Goal: Task Accomplishment & Management: Manage account settings

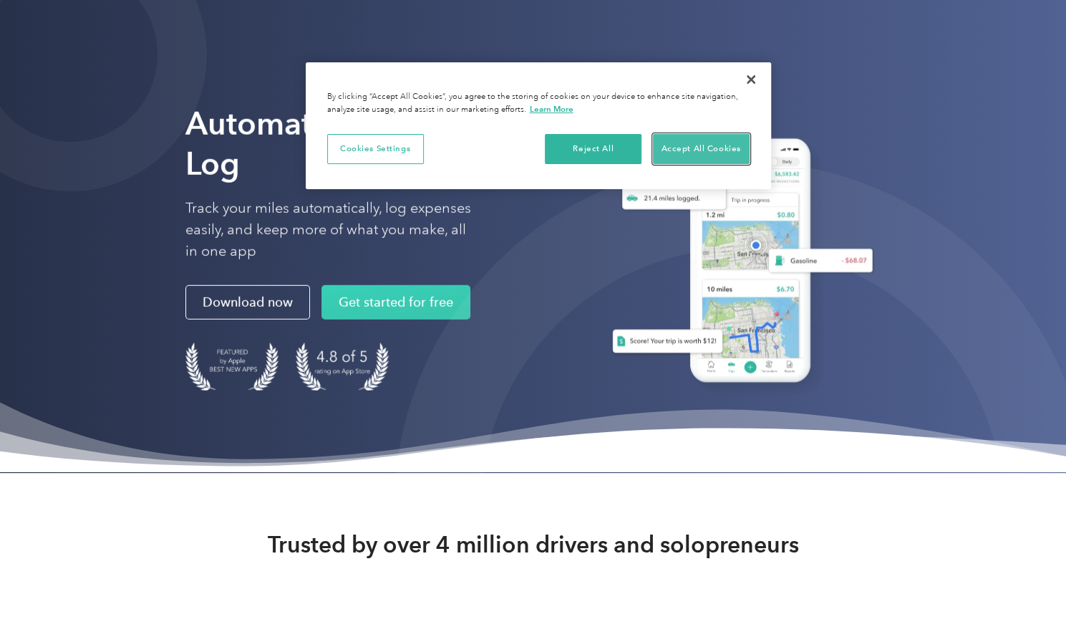
click at [699, 153] on button "Accept All Cookies" at bounding box center [701, 149] width 97 height 30
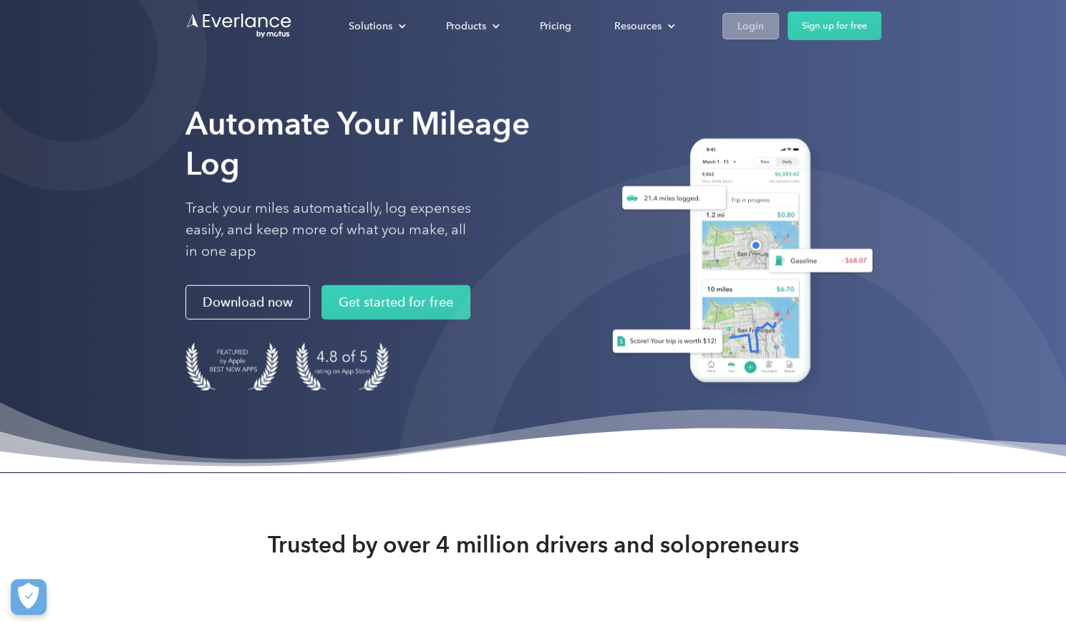
click at [755, 26] on div "Login" at bounding box center [751, 26] width 27 height 18
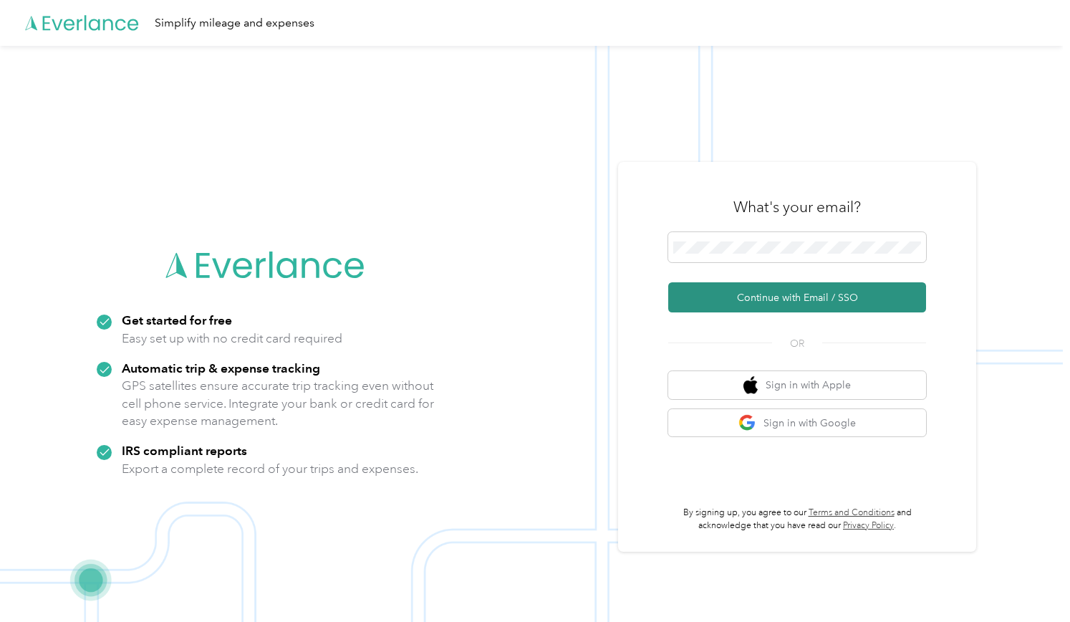
click at [776, 296] on button "Continue with Email / SSO" at bounding box center [797, 297] width 258 height 30
click at [753, 294] on button "Continue with Email / SSO" at bounding box center [797, 297] width 258 height 30
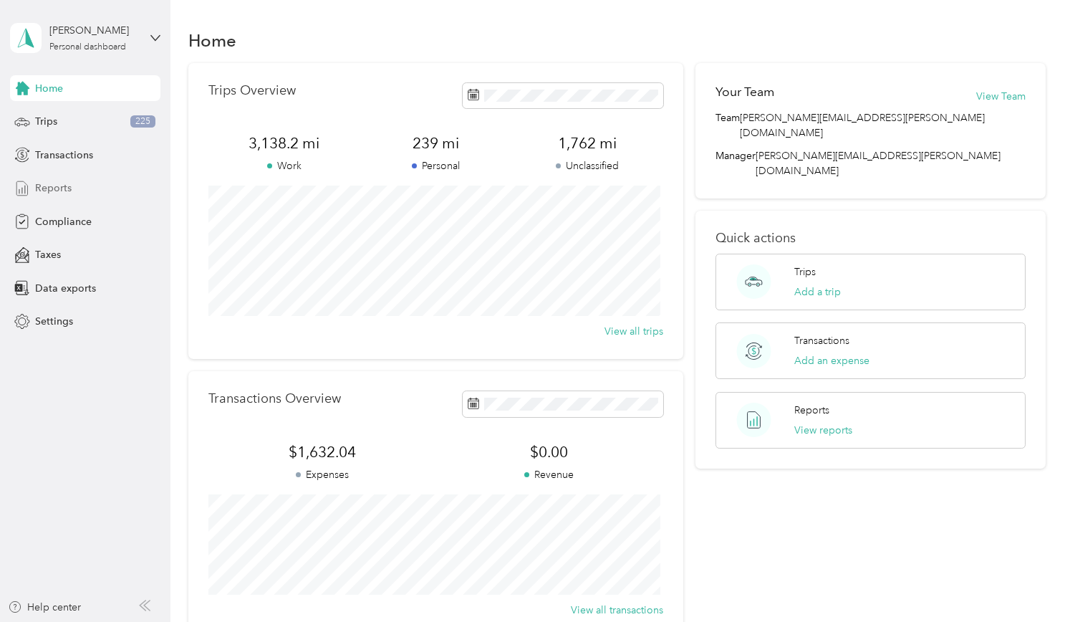
click at [59, 183] on span "Reports" at bounding box center [53, 187] width 37 height 15
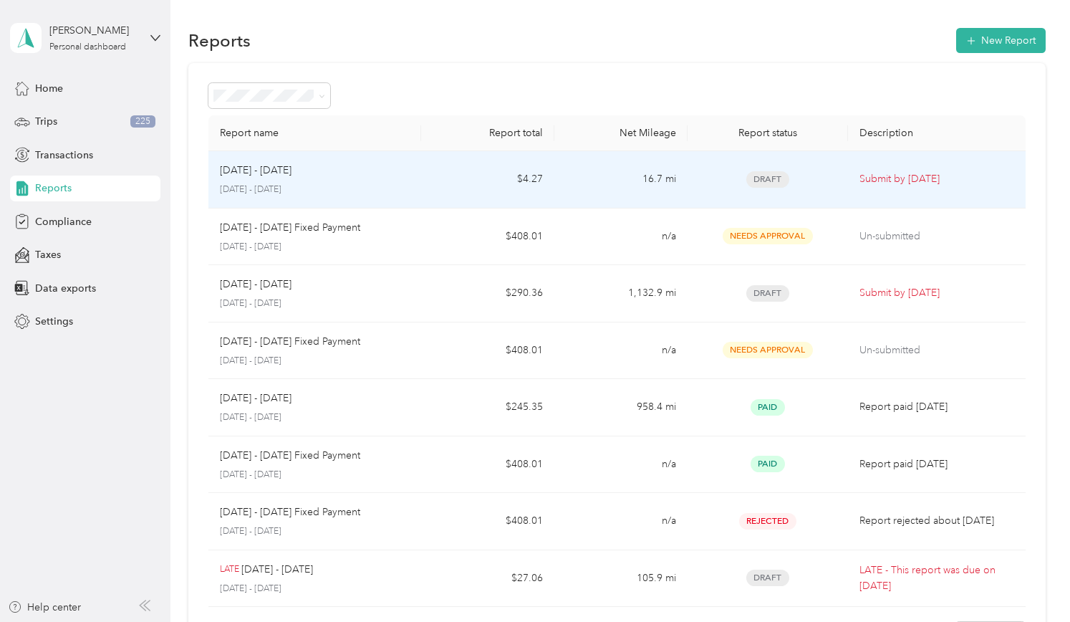
click at [401, 161] on td "[DATE] - [DATE] [DATE] - [DATE]" at bounding box center [314, 179] width 213 height 57
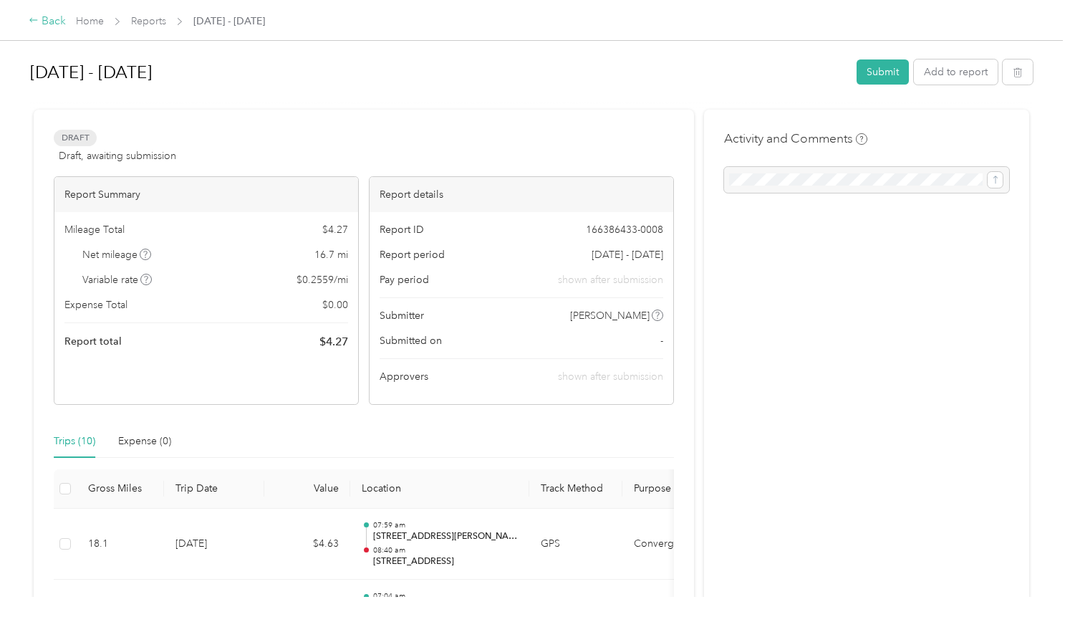
click at [30, 19] on icon at bounding box center [34, 20] width 10 height 10
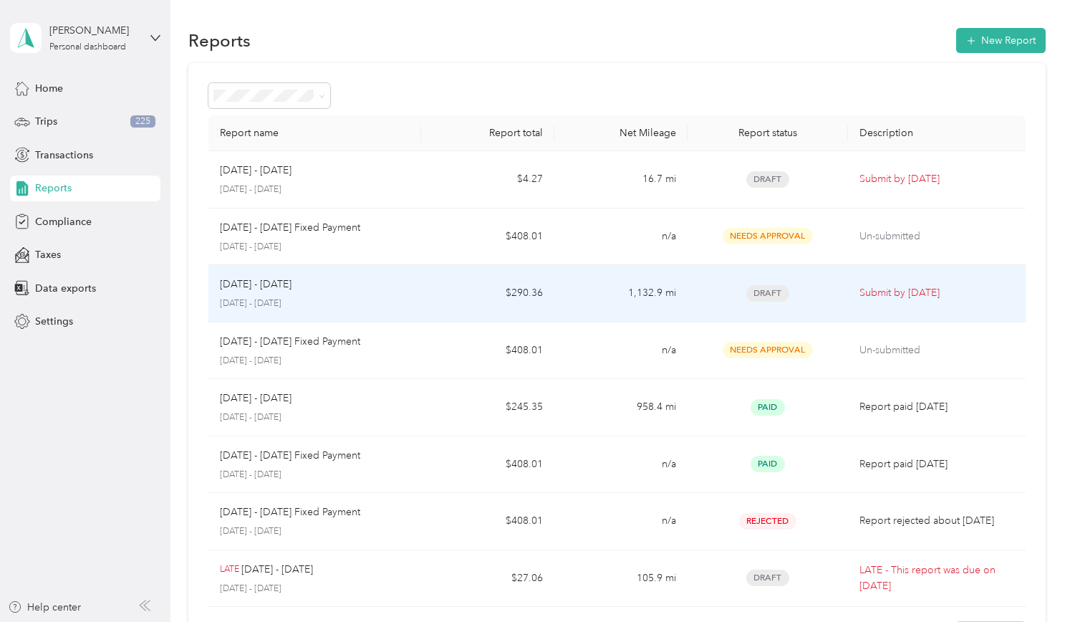
click at [458, 289] on td "$290.36" at bounding box center [487, 293] width 133 height 57
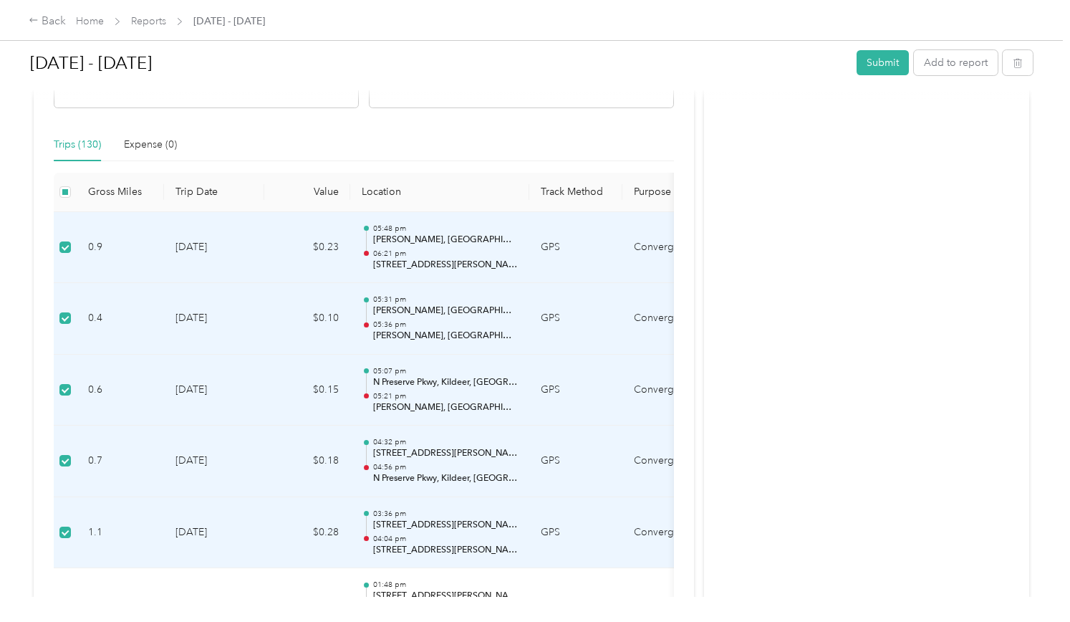
scroll to position [325, 0]
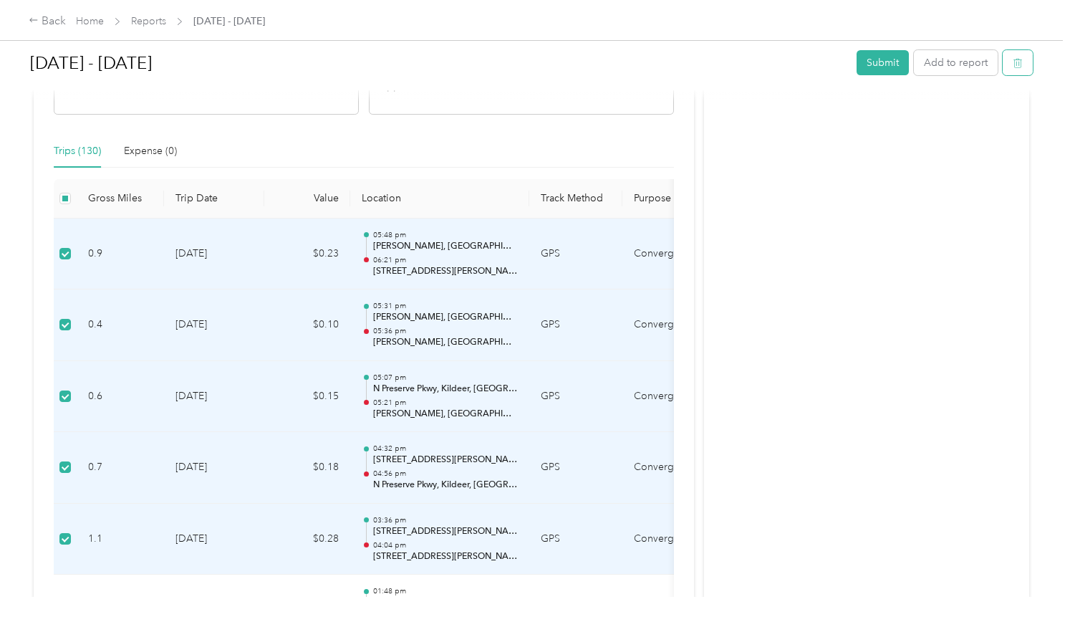
click at [1014, 69] on button "button" at bounding box center [1018, 62] width 30 height 25
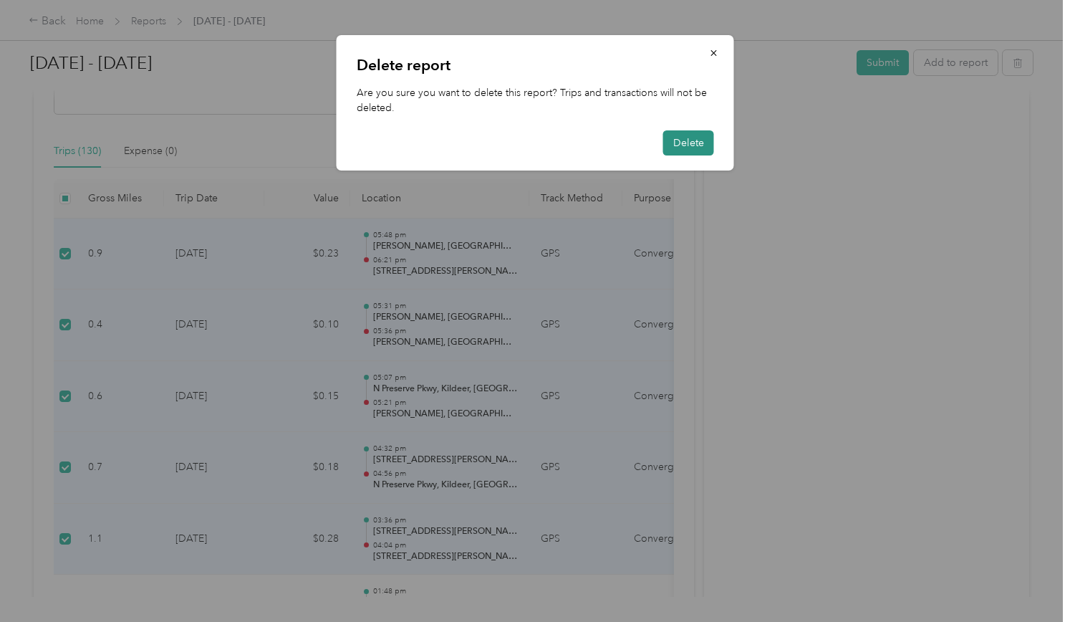
click at [701, 145] on button "Delete" at bounding box center [688, 142] width 51 height 25
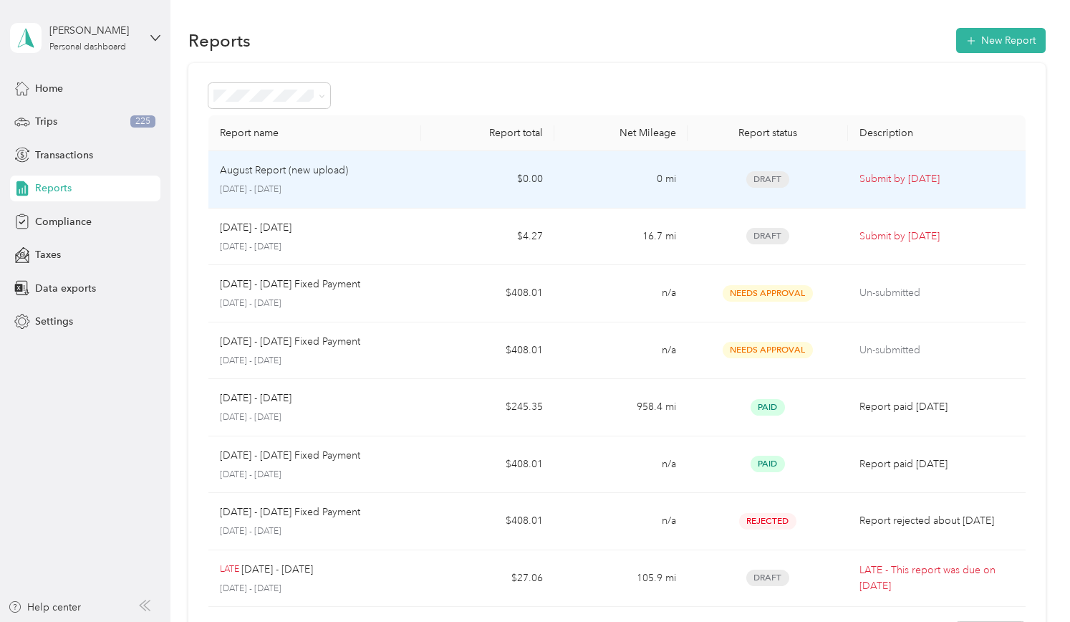
click at [271, 180] on div "August Report (new upload) August 1 - 31, 2025" at bounding box center [315, 180] width 191 height 34
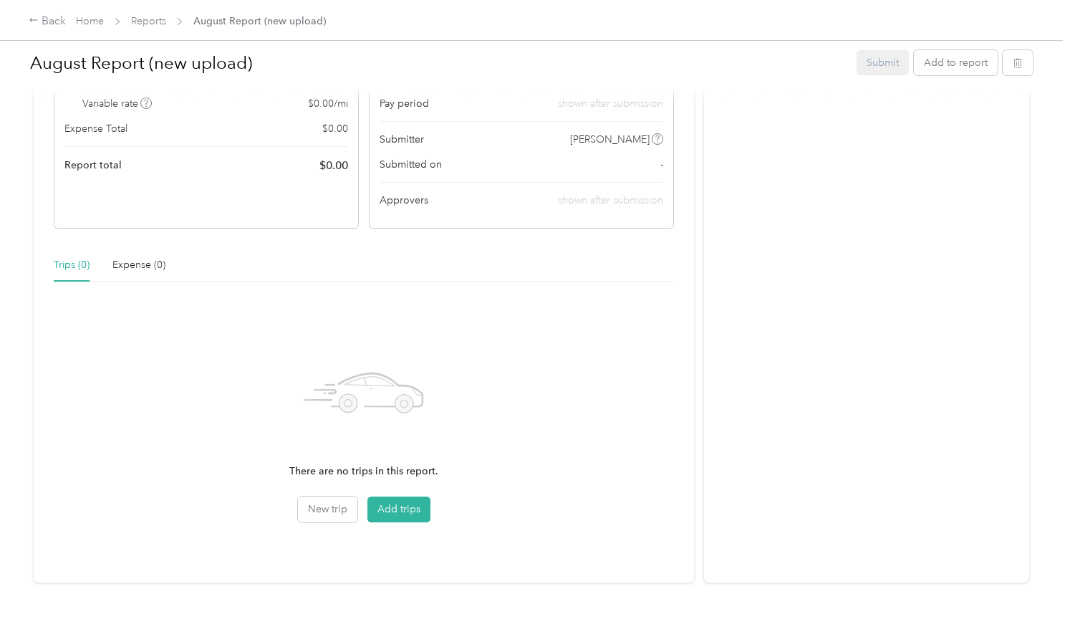
scroll to position [208, 0]
click at [401, 507] on button "Add trips" at bounding box center [398, 512] width 63 height 26
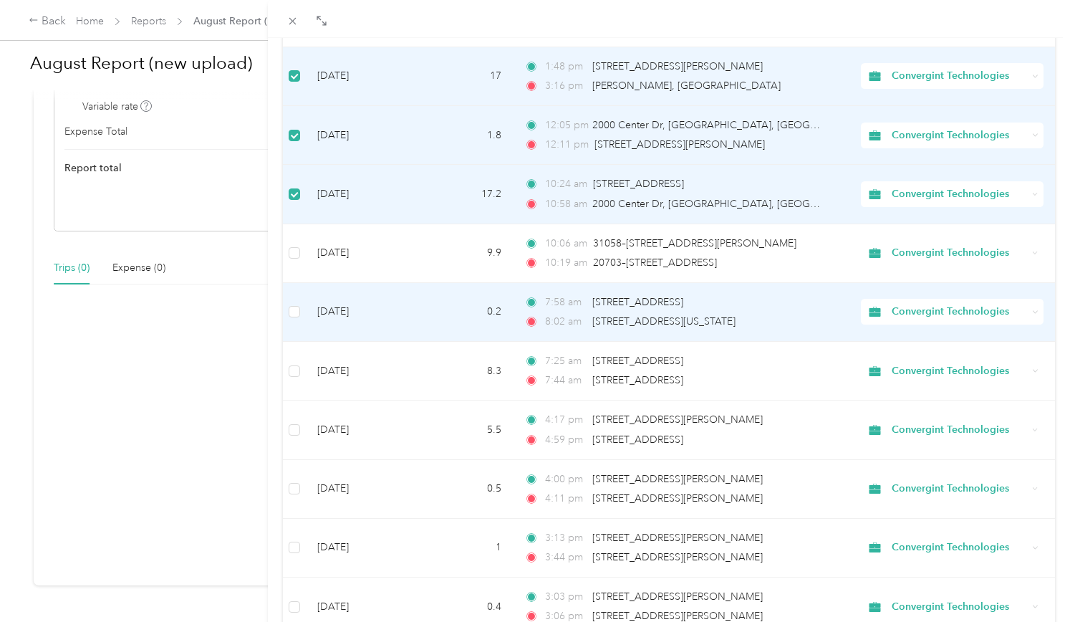
scroll to position [452, 0]
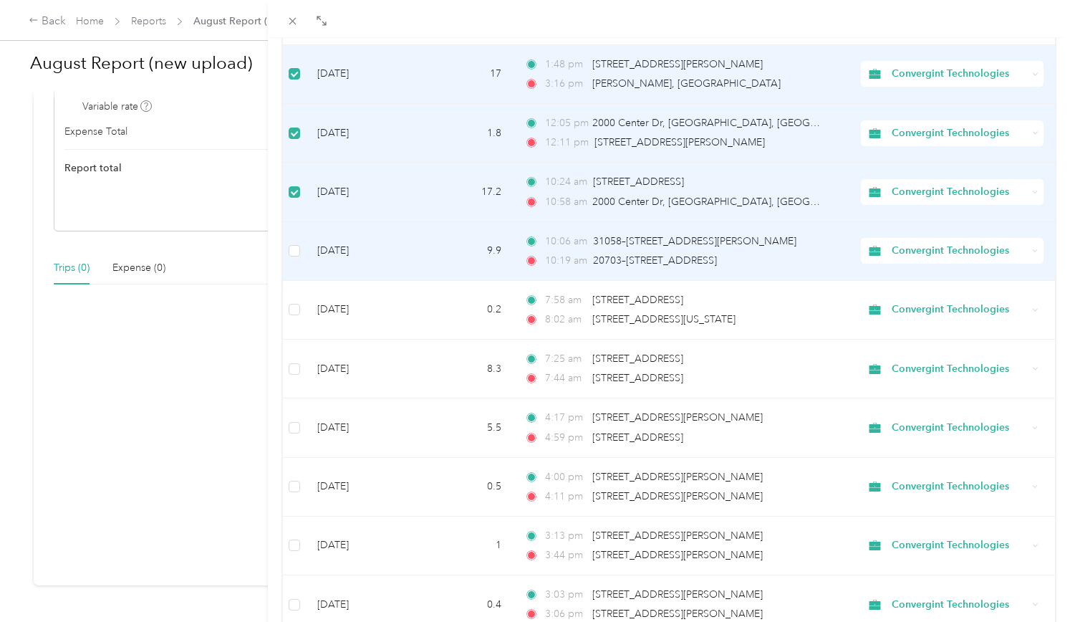
click at [295, 256] on td at bounding box center [295, 251] width 24 height 59
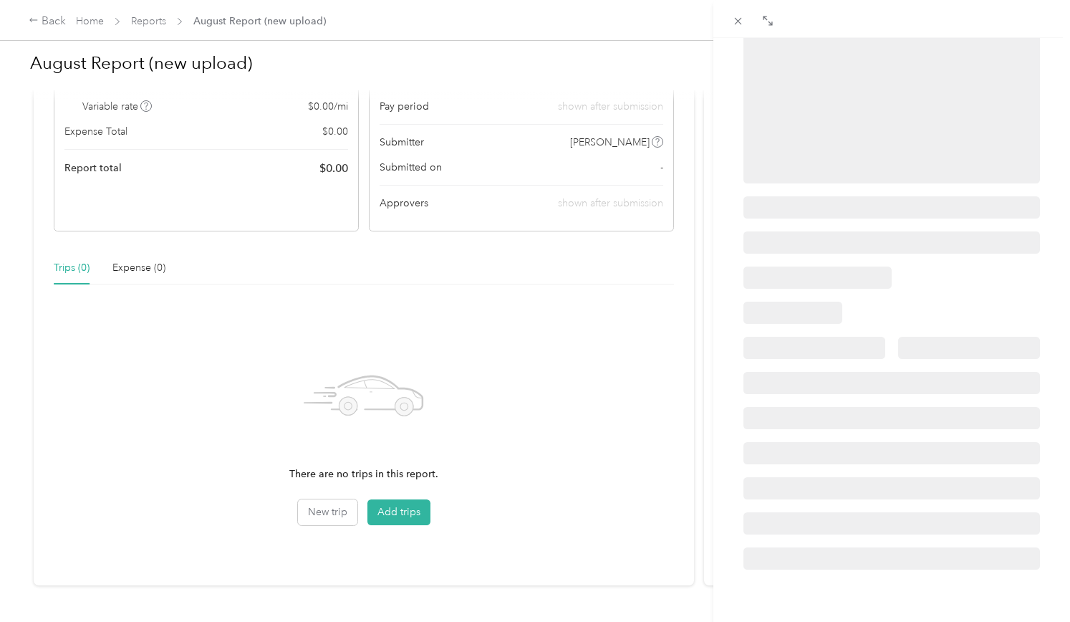
scroll to position [190, 0]
click at [395, 516] on div "BACK Trips Trip detail" at bounding box center [535, 311] width 1070 height 622
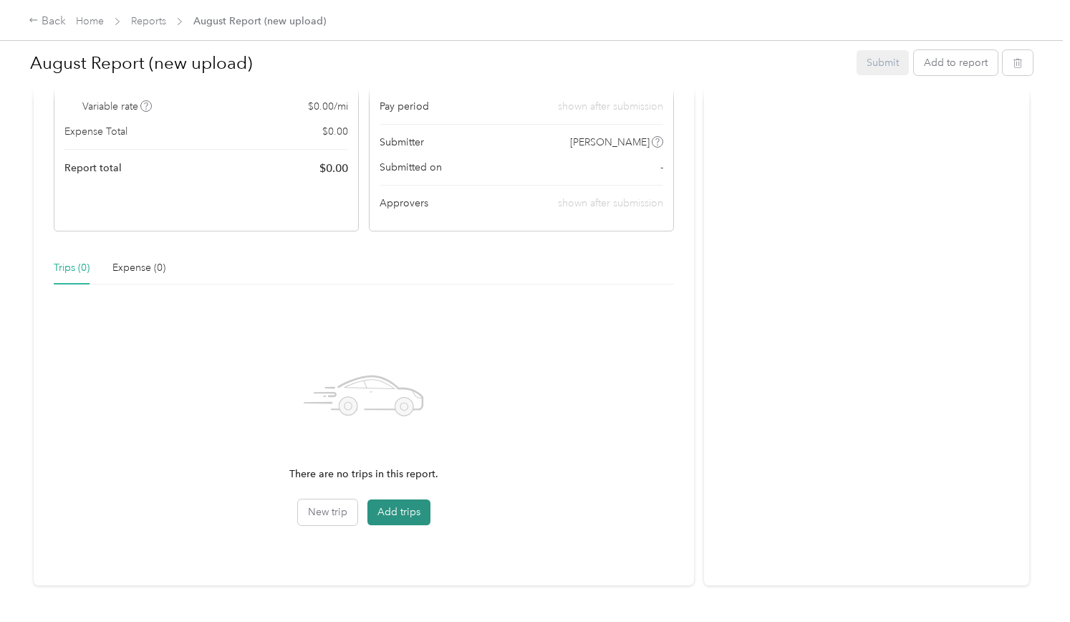
click at [399, 502] on button "Add trips" at bounding box center [398, 512] width 63 height 26
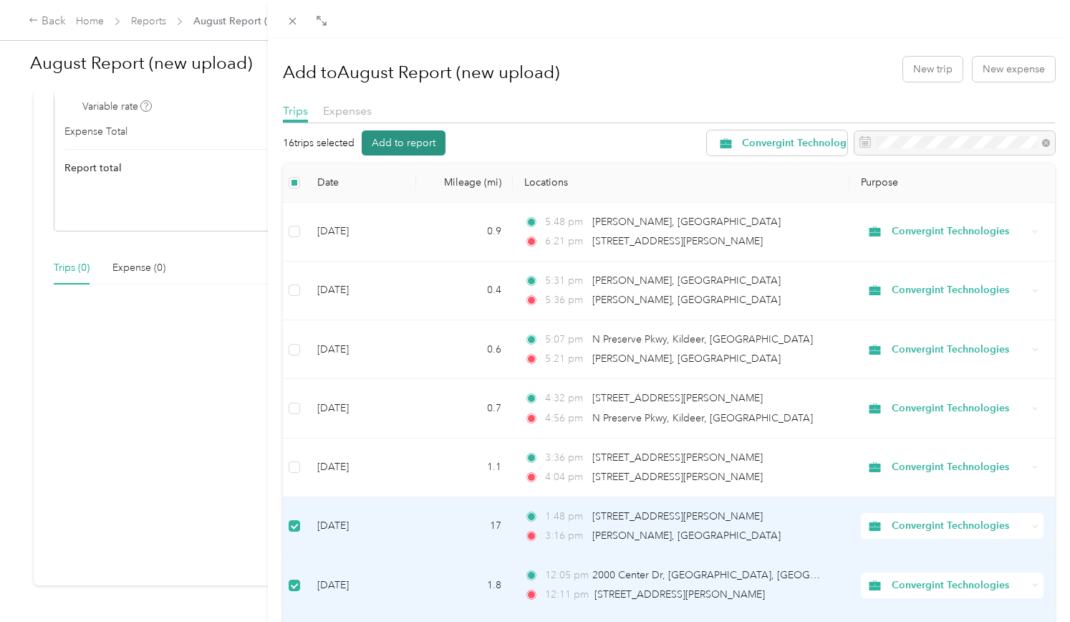
click at [420, 148] on button "Add to report" at bounding box center [404, 142] width 84 height 25
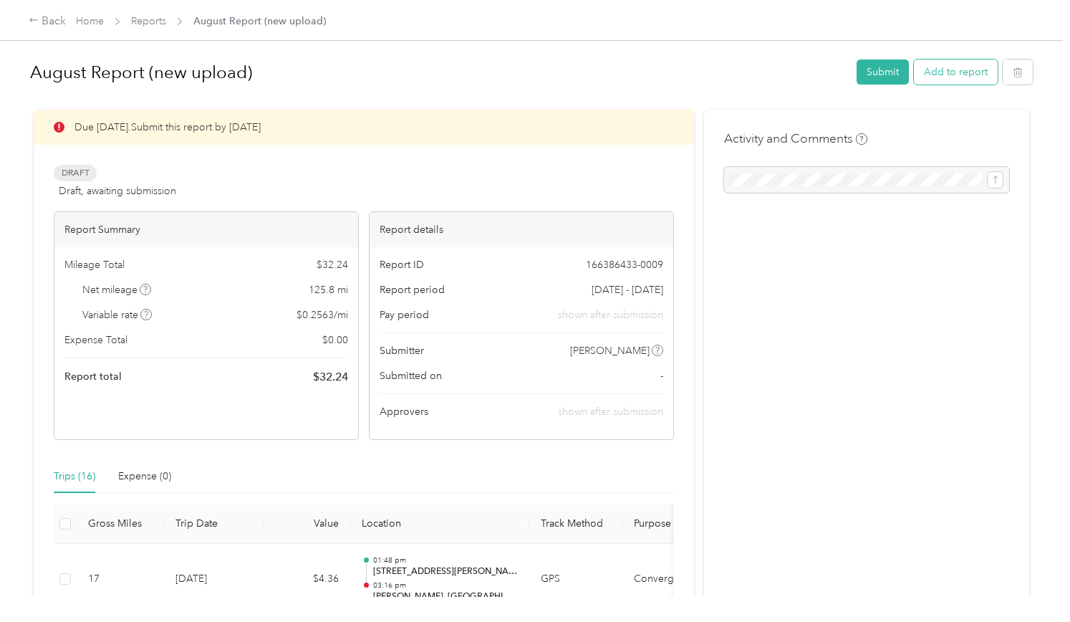
click at [953, 64] on button "Add to report" at bounding box center [956, 71] width 84 height 25
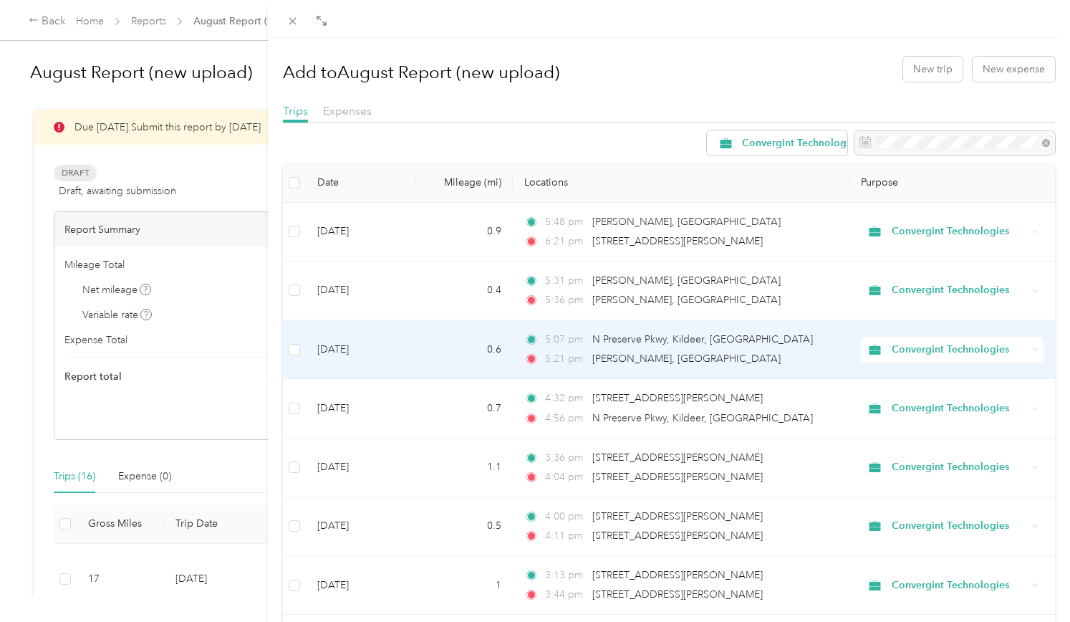
scroll to position [219, 0]
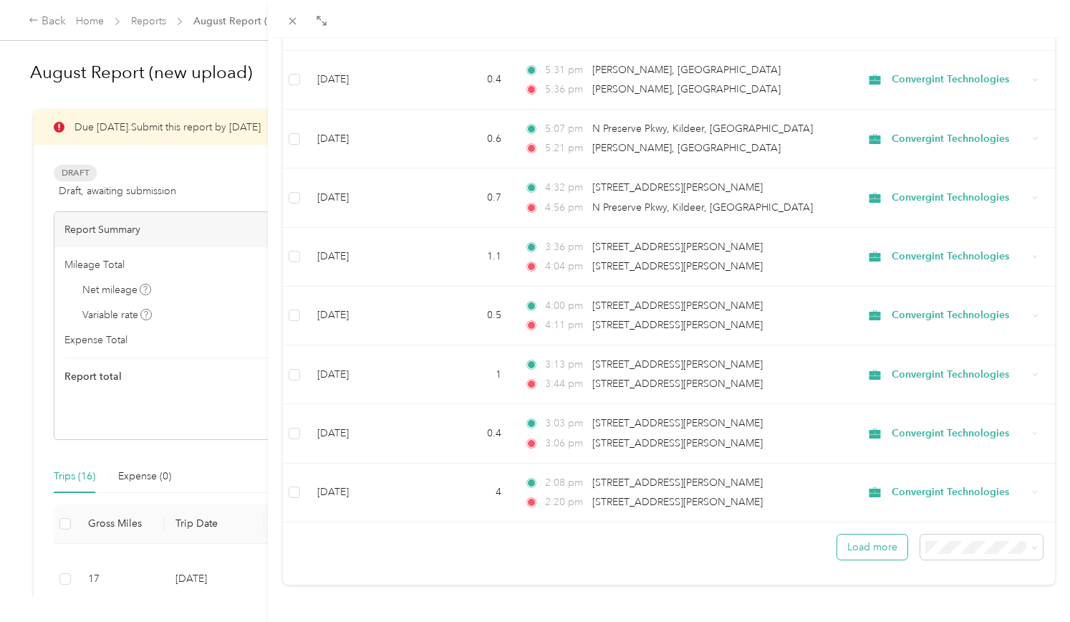
click at [873, 534] on button "Load more" at bounding box center [872, 546] width 70 height 25
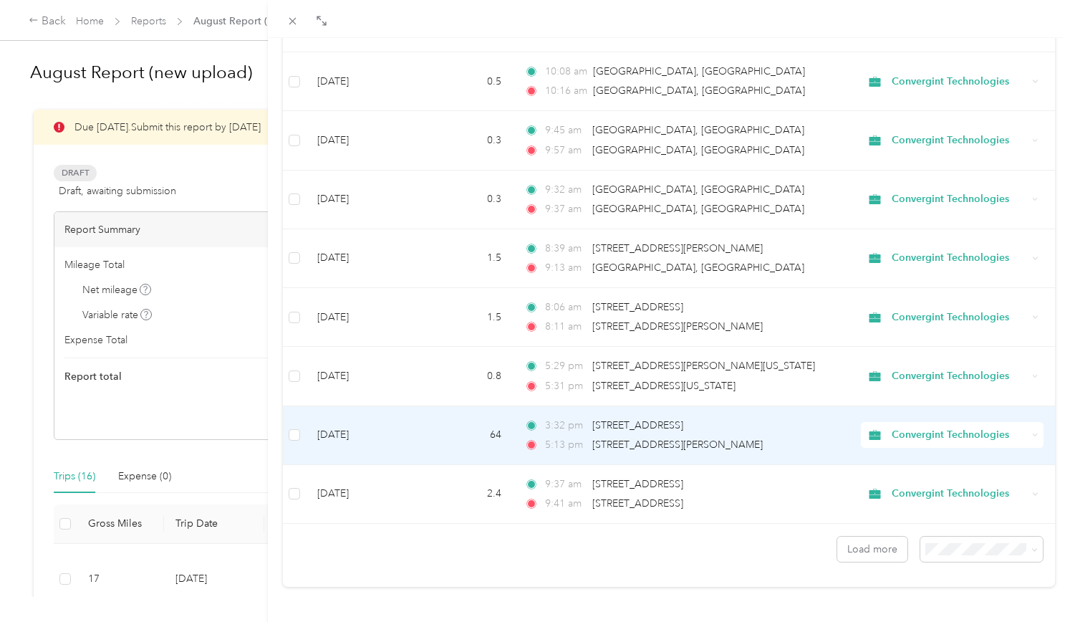
scroll to position [1686, 0]
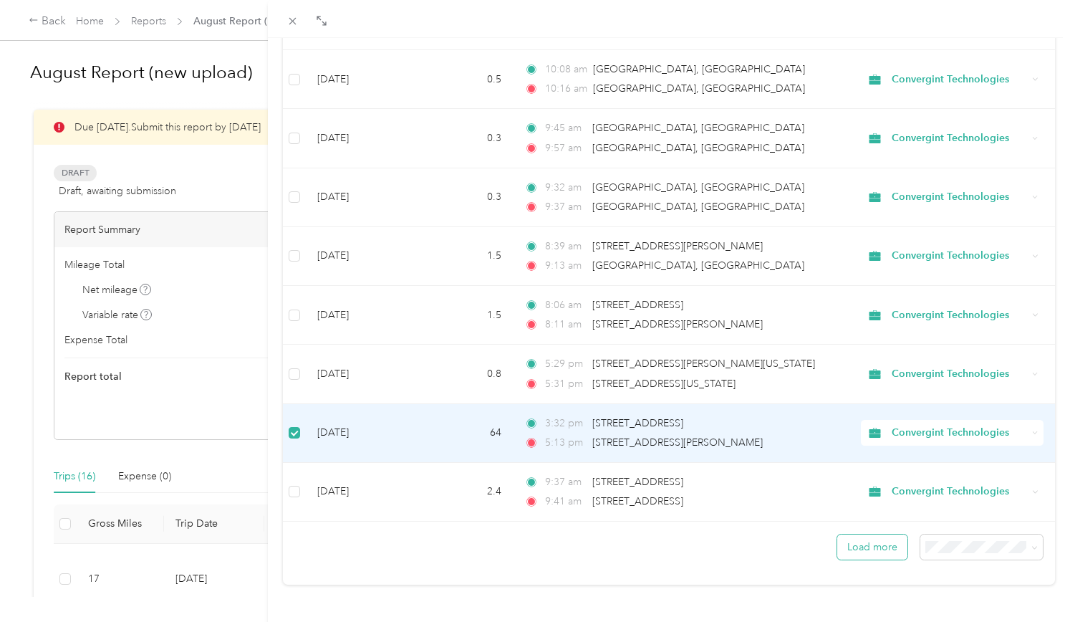
click at [875, 536] on button "Load more" at bounding box center [872, 546] width 70 height 25
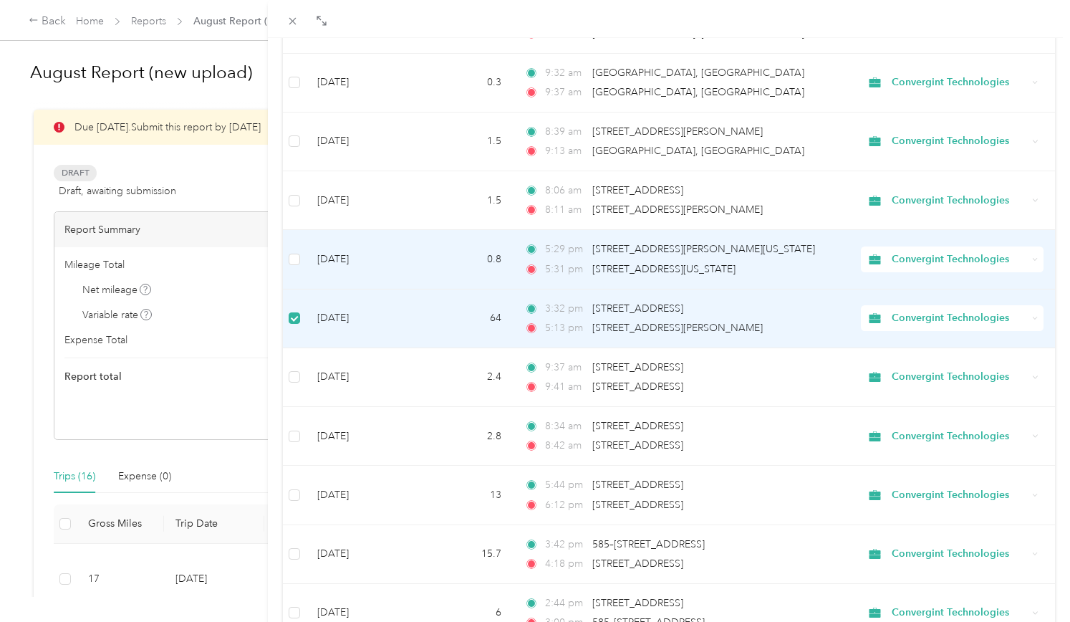
scroll to position [1818, 0]
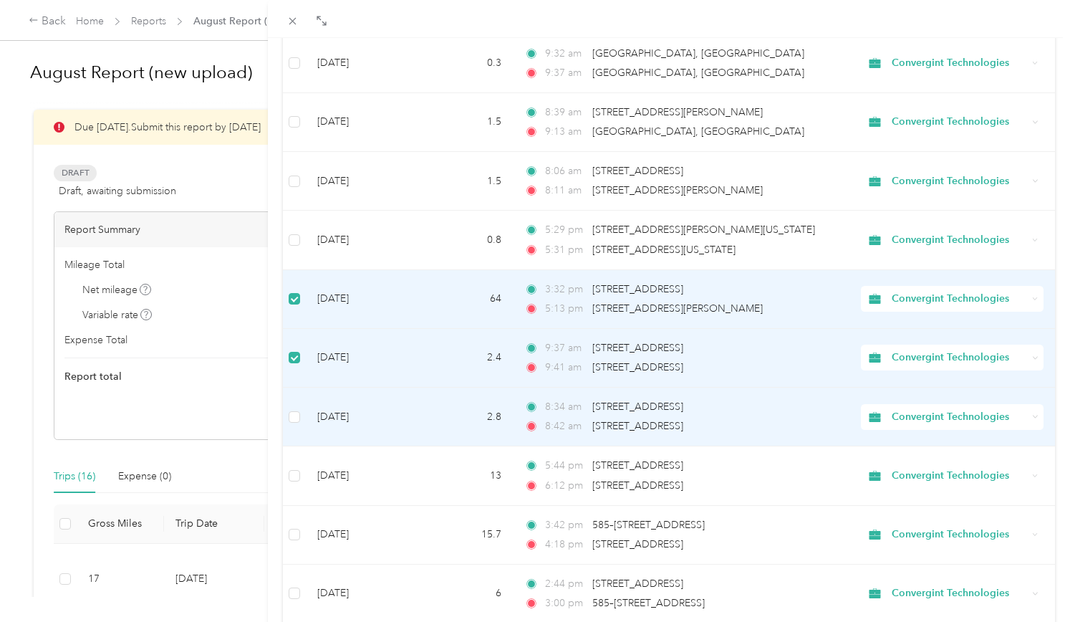
click at [299, 405] on td at bounding box center [295, 416] width 24 height 59
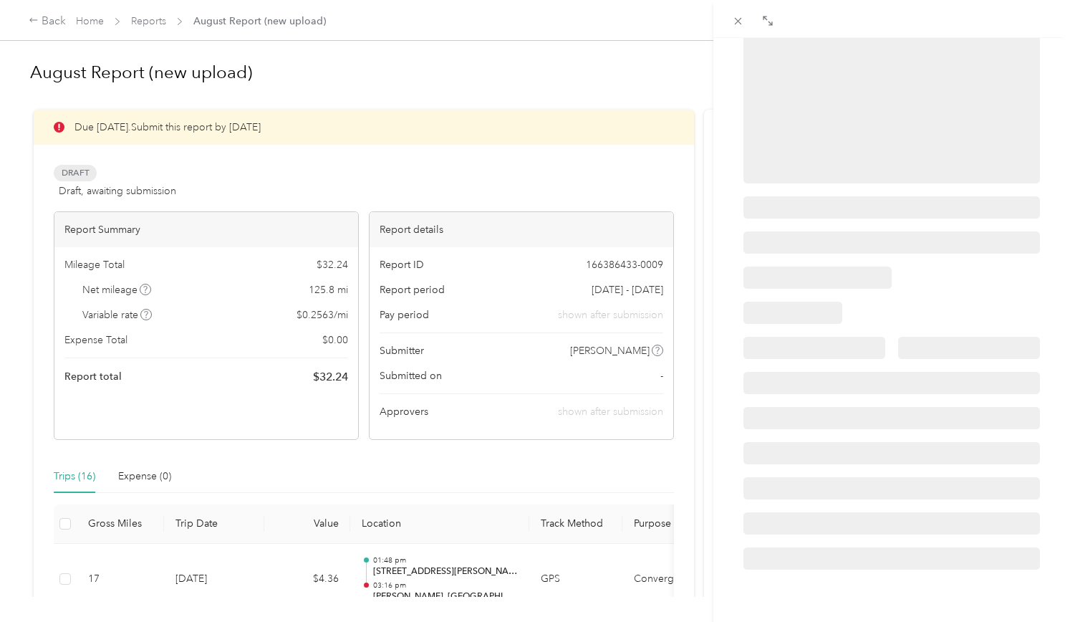
scroll to position [190, 0]
click at [769, 22] on icon at bounding box center [767, 20] width 11 height 11
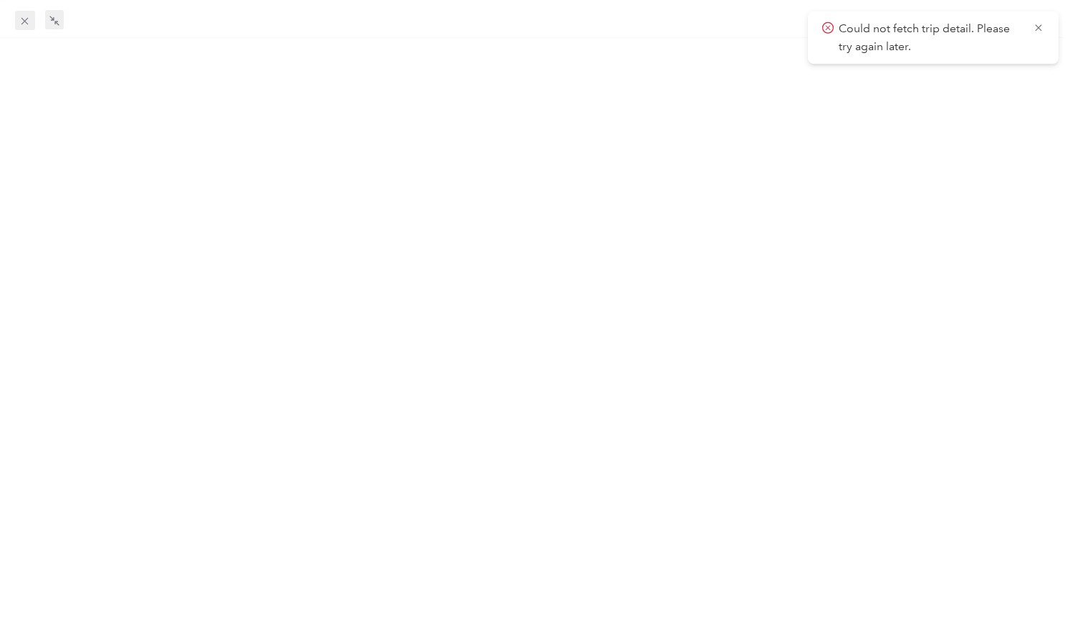
click at [22, 621] on div "Drag to resize Click to close Add to August Report (new upload) New trip New ex…" at bounding box center [531, 622] width 1063 height 0
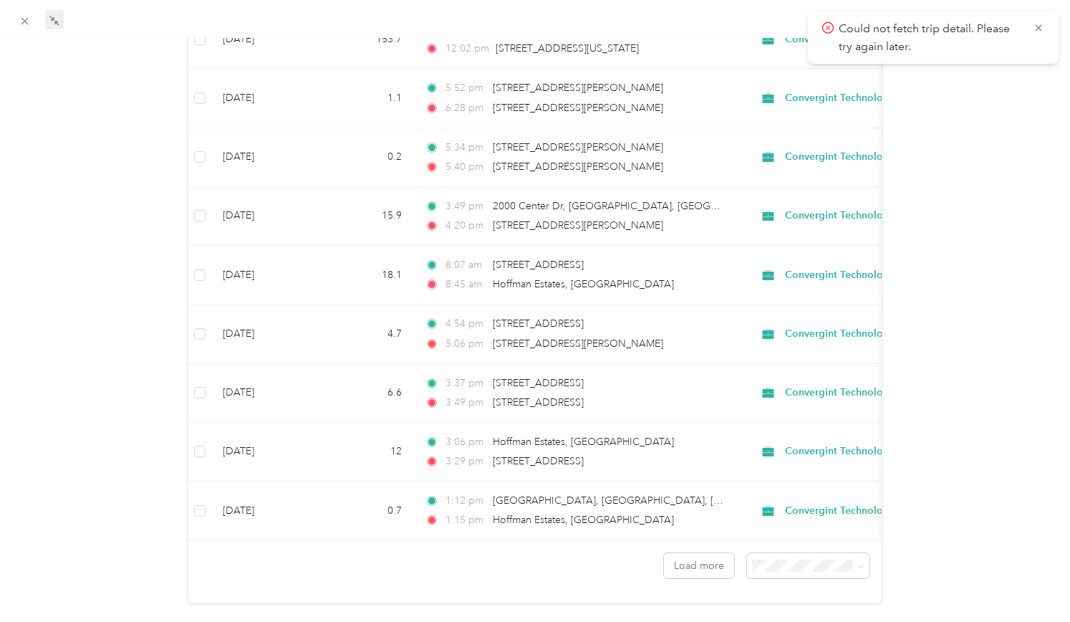
scroll to position [3169, 0]
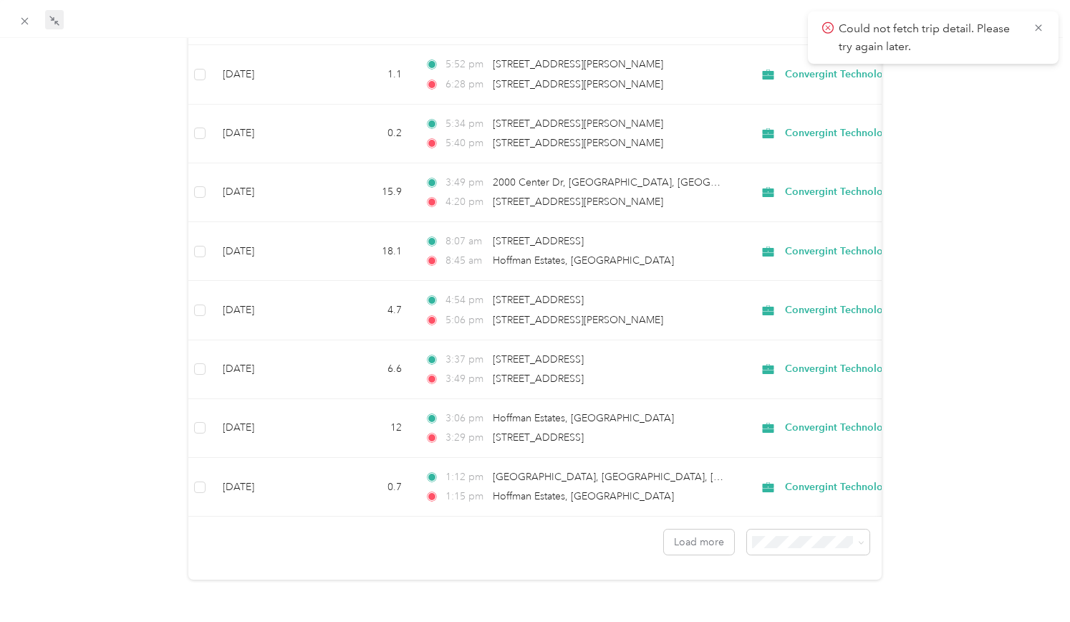
click at [797, 604] on span "100 per load" at bounding box center [777, 606] width 59 height 12
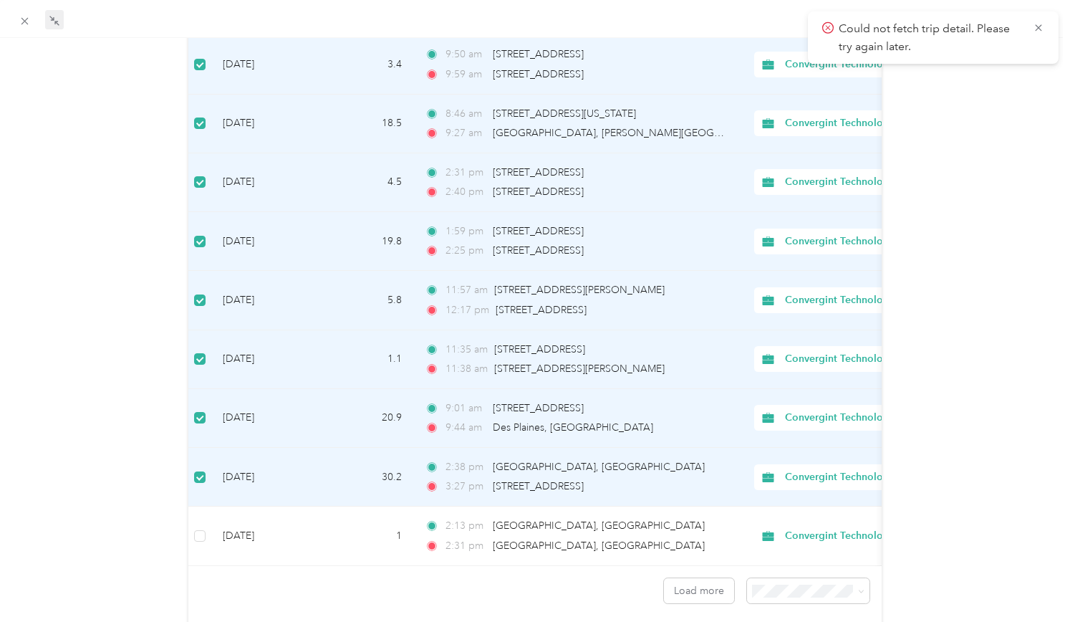
scroll to position [4587, 0]
click at [693, 577] on button "Load more" at bounding box center [699, 589] width 70 height 25
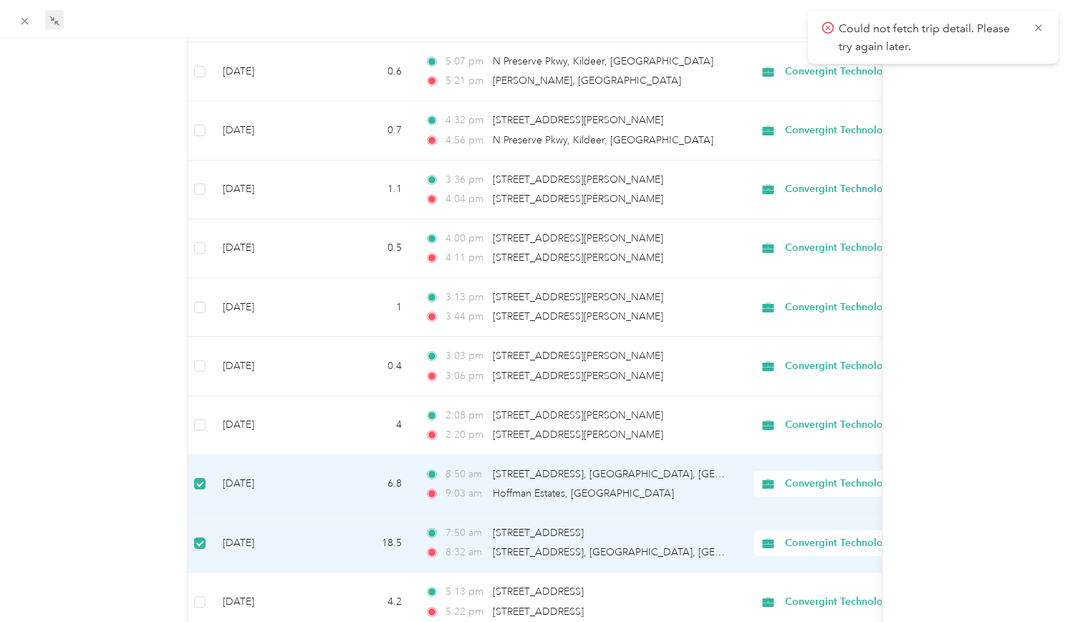
scroll to position [0, 0]
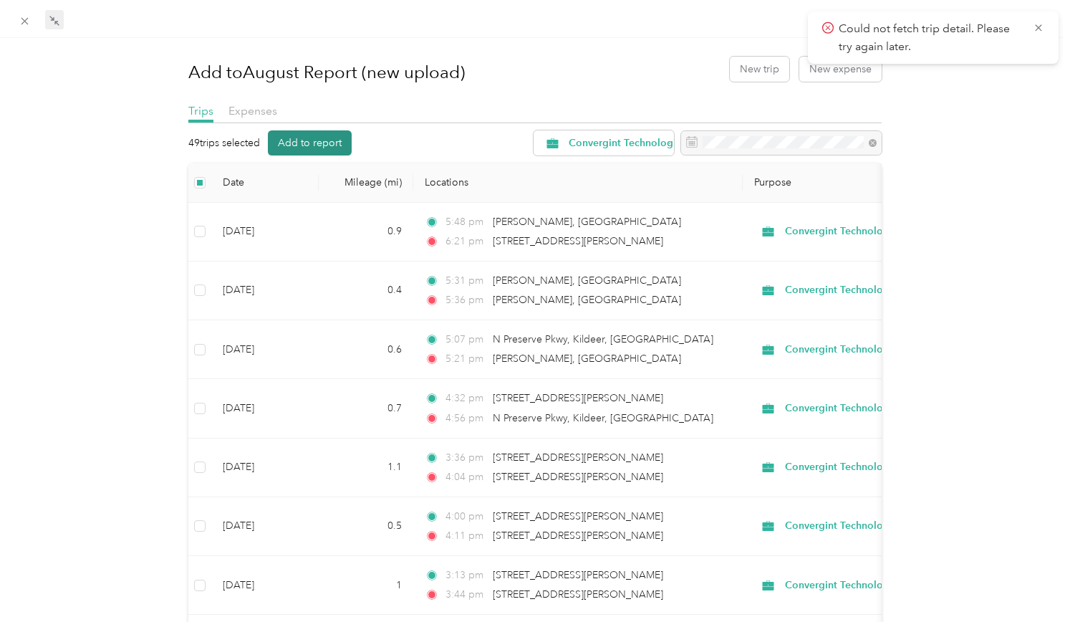
click at [329, 142] on button "Add to report" at bounding box center [310, 142] width 84 height 25
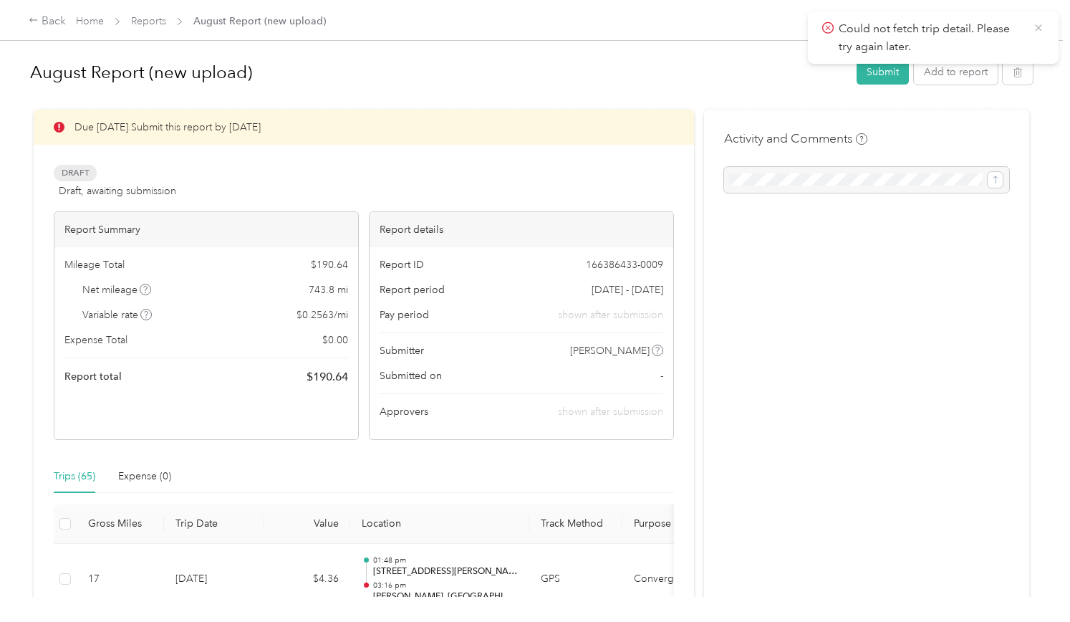
click at [1037, 29] on icon at bounding box center [1038, 27] width 6 height 6
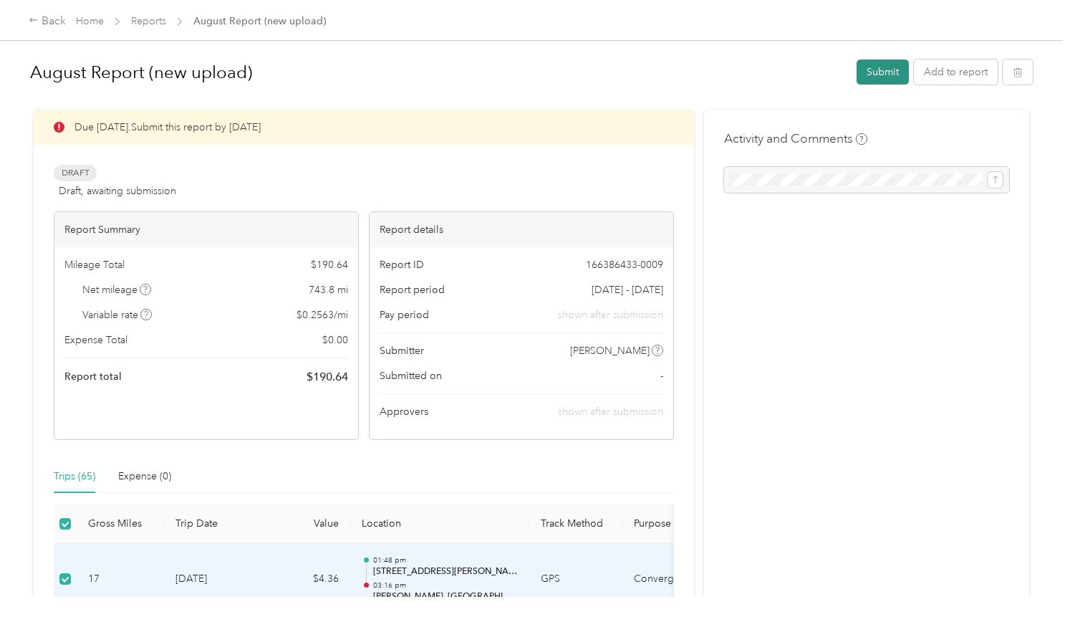
click at [881, 74] on button "Submit" at bounding box center [883, 71] width 52 height 25
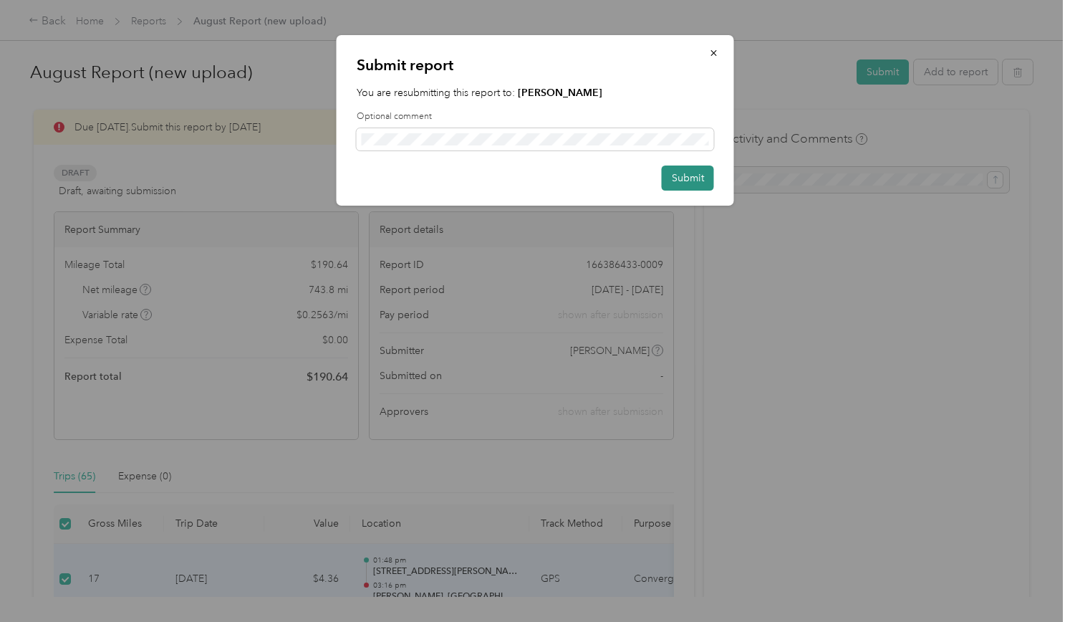
click at [699, 176] on button "Submit" at bounding box center [688, 177] width 52 height 25
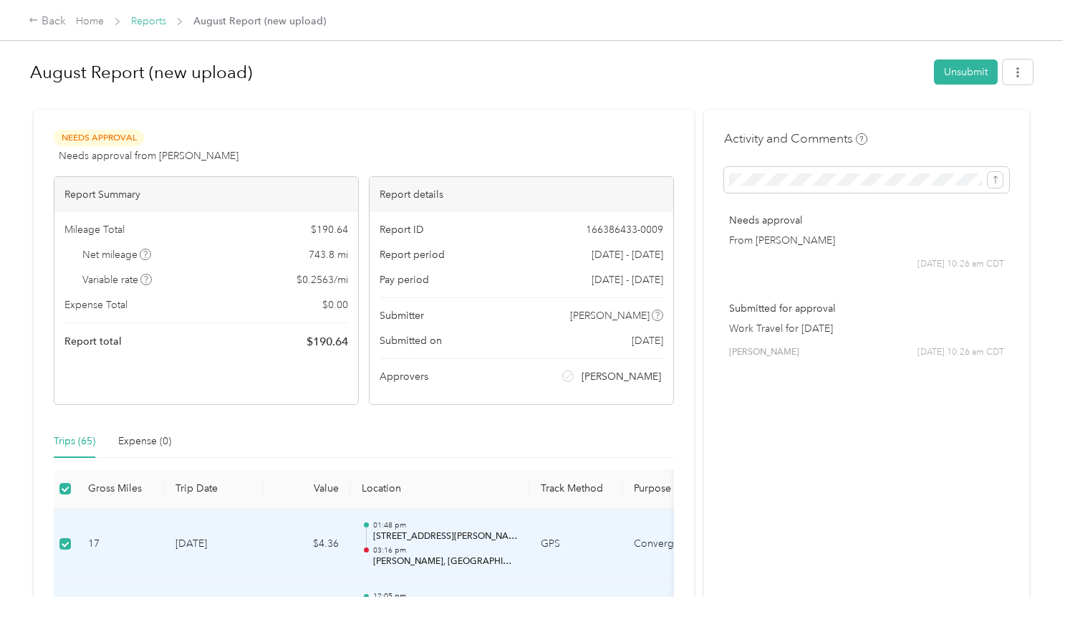
click at [154, 21] on link "Reports" at bounding box center [148, 21] width 35 height 12
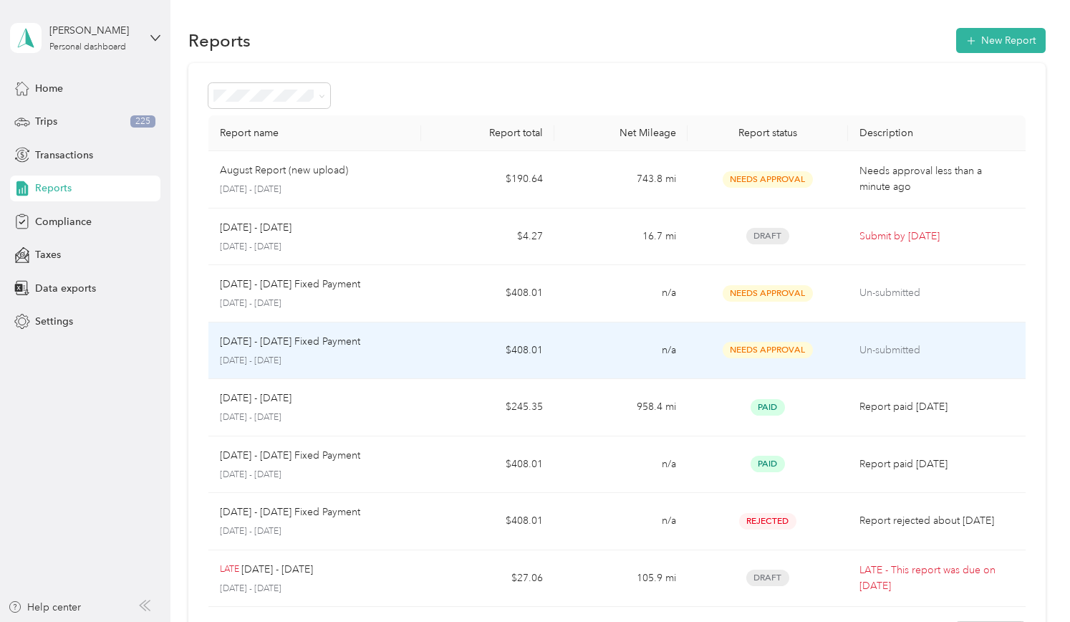
click at [390, 346] on div "[DATE] - [DATE] Fixed Payment" at bounding box center [315, 342] width 191 height 16
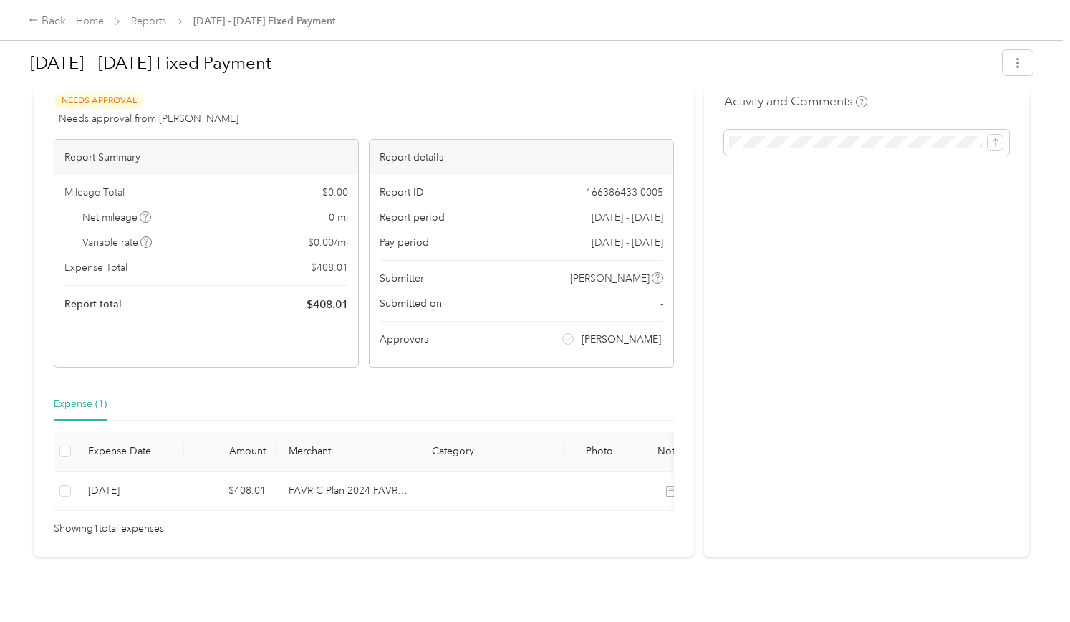
scroll to position [42, 0]
